Goal: Information Seeking & Learning: Understand process/instructions

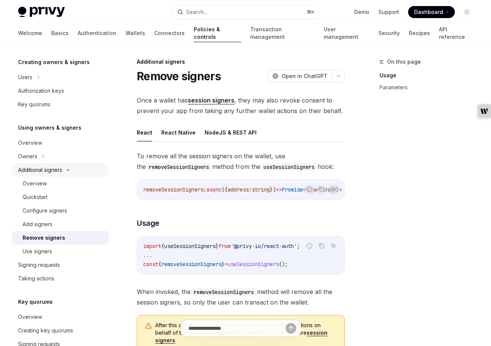
scroll to position [144, 0]
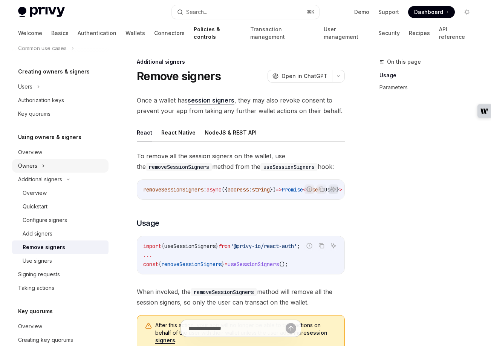
click at [36, 163] on div "Owners" at bounding box center [27, 165] width 19 height 9
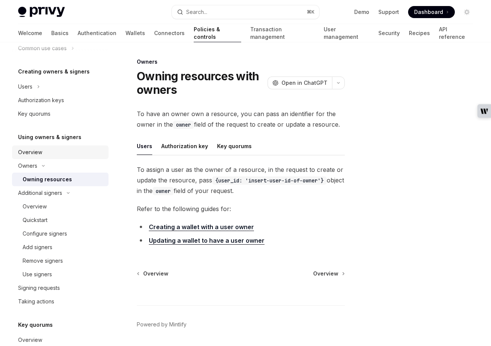
click at [37, 152] on div "Overview" at bounding box center [30, 152] width 24 height 9
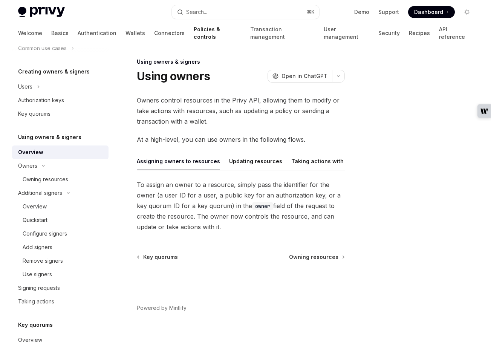
scroll to position [8, 0]
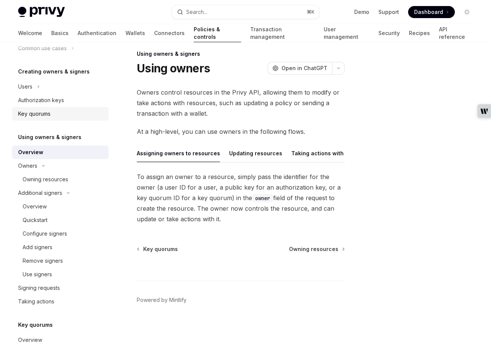
click at [32, 113] on div "Key quorums" at bounding box center [34, 113] width 32 height 9
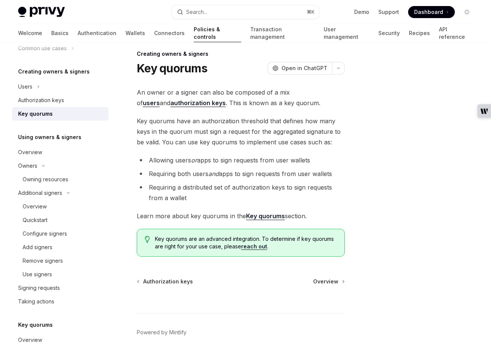
click at [258, 214] on strong "Key quorums" at bounding box center [265, 216] width 39 height 8
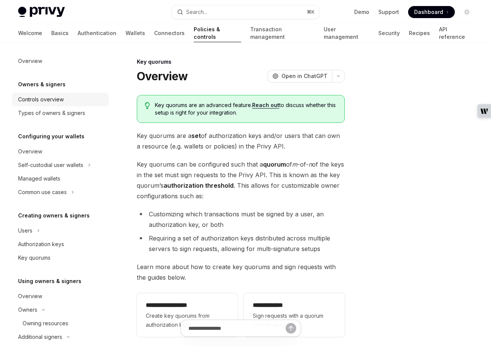
click at [43, 101] on div "Controls overview" at bounding box center [41, 99] width 46 height 9
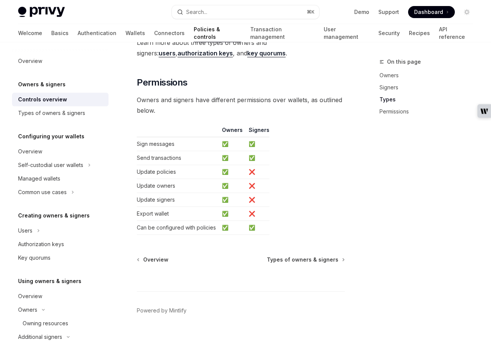
scroll to position [712, 0]
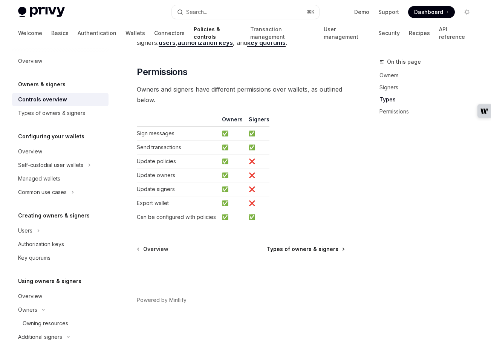
click at [314, 246] on span "Types of owners & signers" at bounding box center [303, 249] width 72 height 8
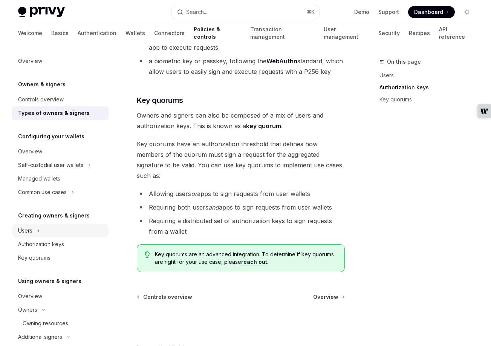
scroll to position [355, 0]
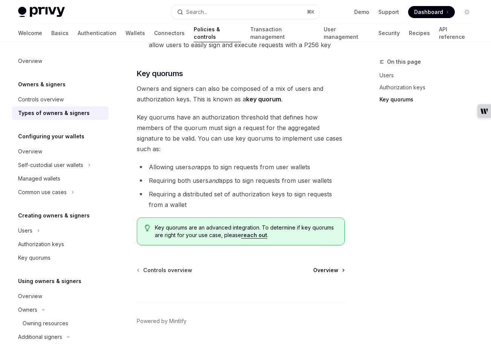
click at [331, 267] on span "Overview" at bounding box center [325, 271] width 25 height 8
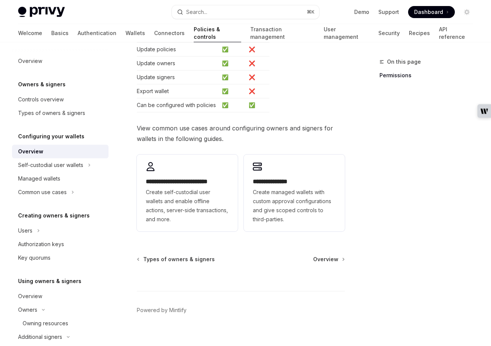
scroll to position [205, 0]
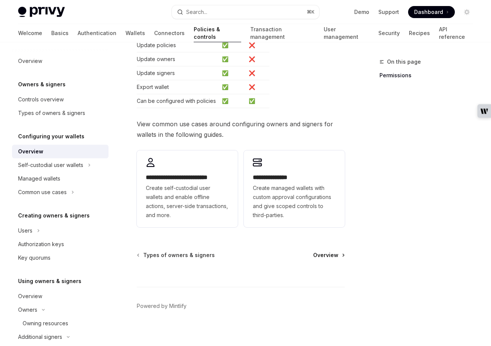
click at [325, 256] on span "Overview" at bounding box center [325, 255] width 25 height 8
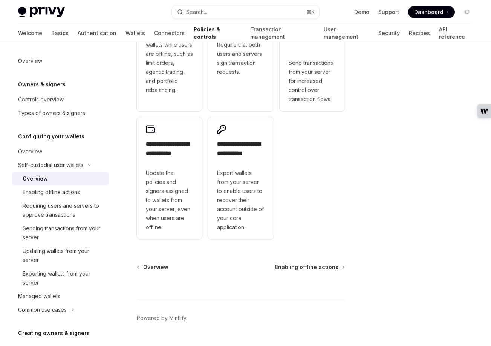
scroll to position [255, 0]
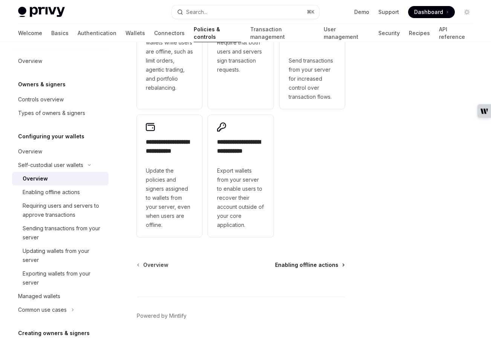
click at [318, 267] on span "Enabling offline actions" at bounding box center [306, 265] width 63 height 8
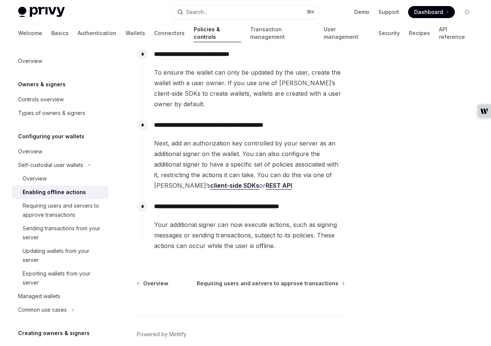
scroll to position [144, 0]
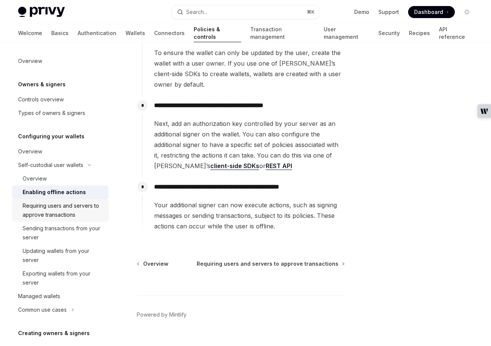
click at [65, 218] on div "Requiring users and servers to approve transactions" at bounding box center [63, 210] width 81 height 18
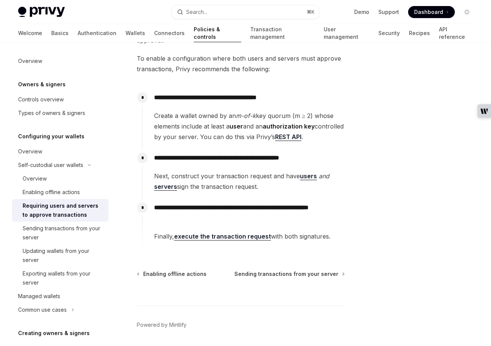
scroll to position [121, 0]
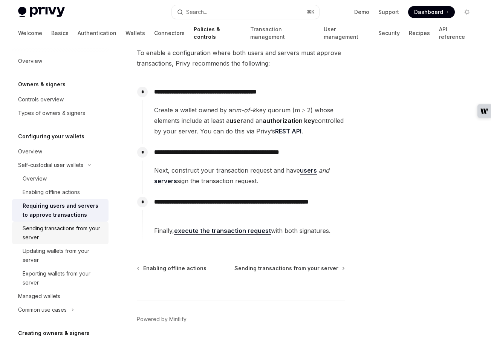
click at [57, 232] on div "Sending transactions from your server" at bounding box center [63, 233] width 81 height 18
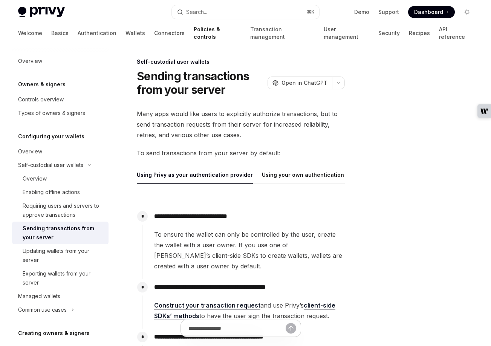
click at [66, 228] on div "Sending transactions from your server" at bounding box center [63, 233] width 81 height 18
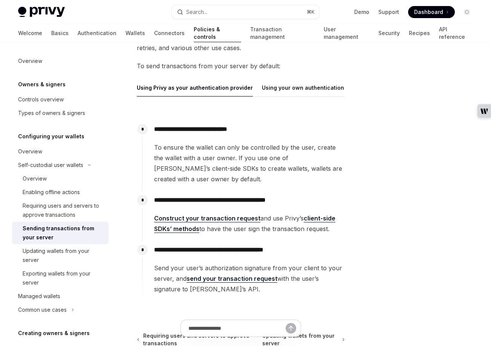
scroll to position [143, 0]
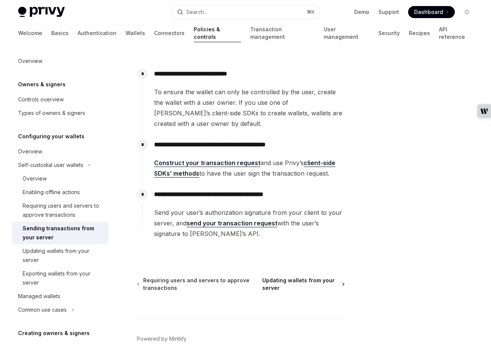
click at [284, 277] on span "Updating wallets from your server" at bounding box center [300, 284] width 76 height 15
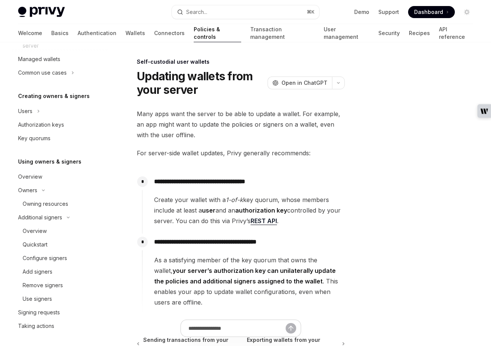
scroll to position [236, 0]
click at [34, 194] on div "Owners" at bounding box center [27, 191] width 19 height 9
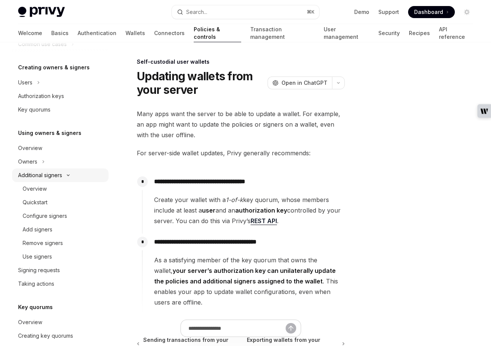
scroll to position [264, 0]
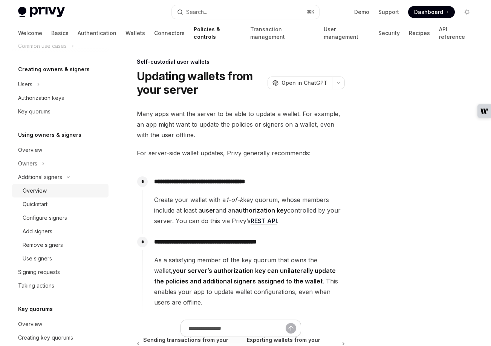
click at [37, 192] on div "Overview" at bounding box center [35, 190] width 24 height 9
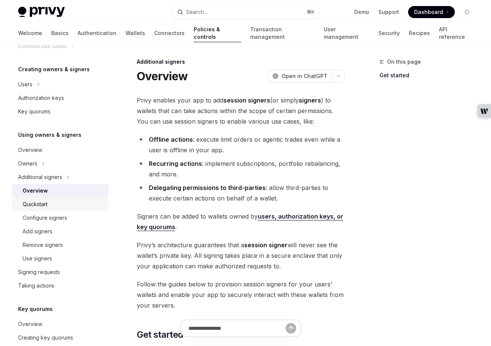
click at [44, 209] on link "Quickstart" at bounding box center [60, 205] width 97 height 14
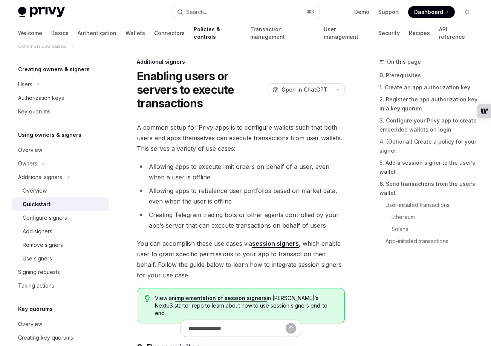
type textarea "*"
